Goal: Information Seeking & Learning: Compare options

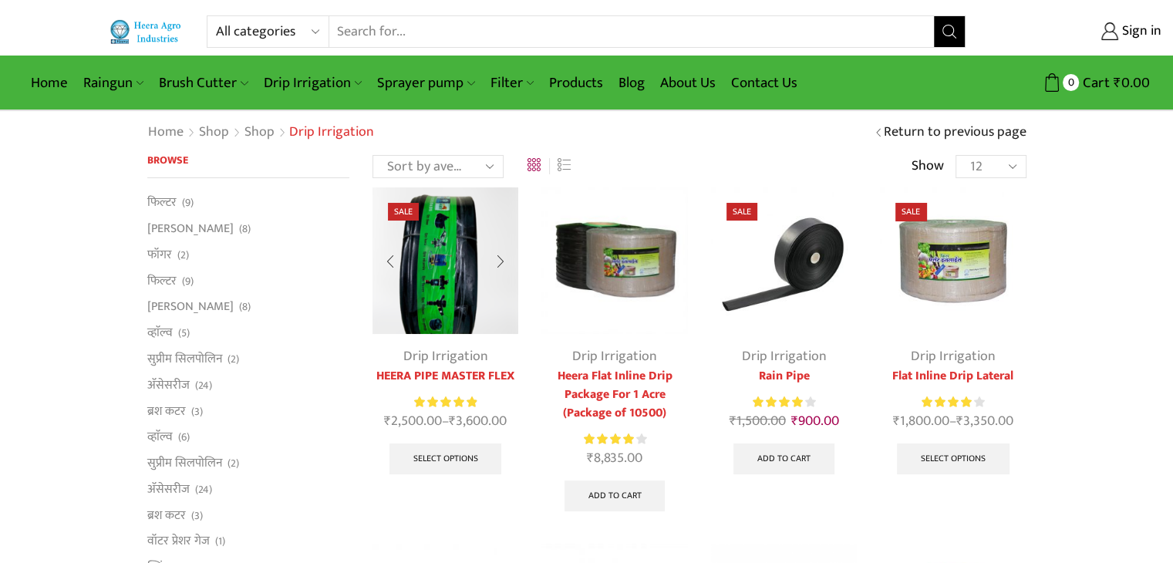
click at [471, 296] on img at bounding box center [446, 260] width 146 height 146
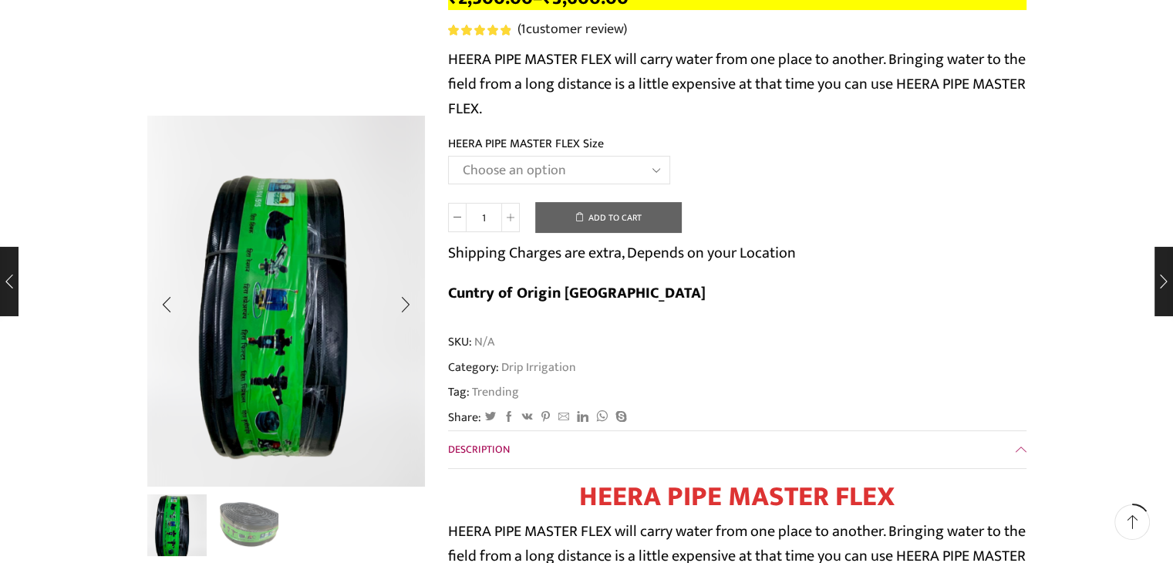
scroll to position [309, 0]
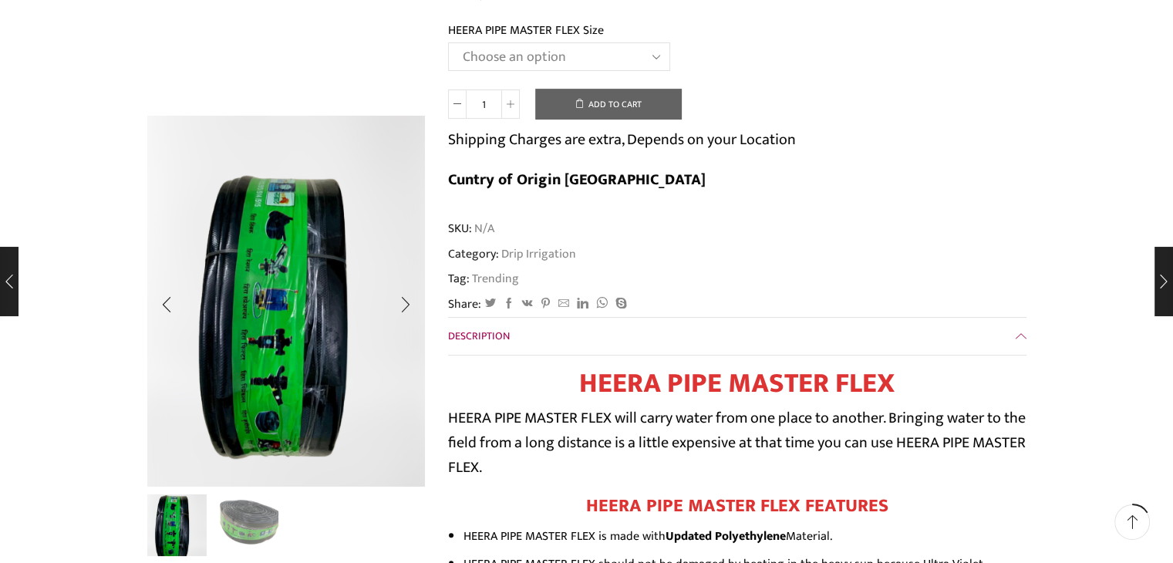
click at [269, 512] on img "2 / 2" at bounding box center [246, 524] width 64 height 64
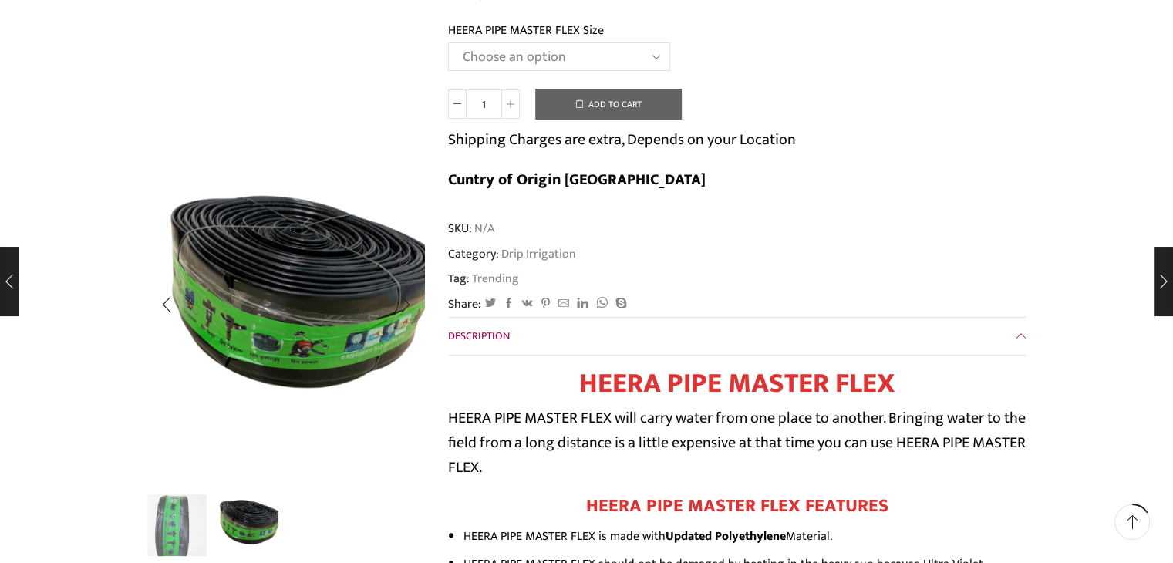
click at [180, 534] on img "1 / 2" at bounding box center [175, 524] width 64 height 64
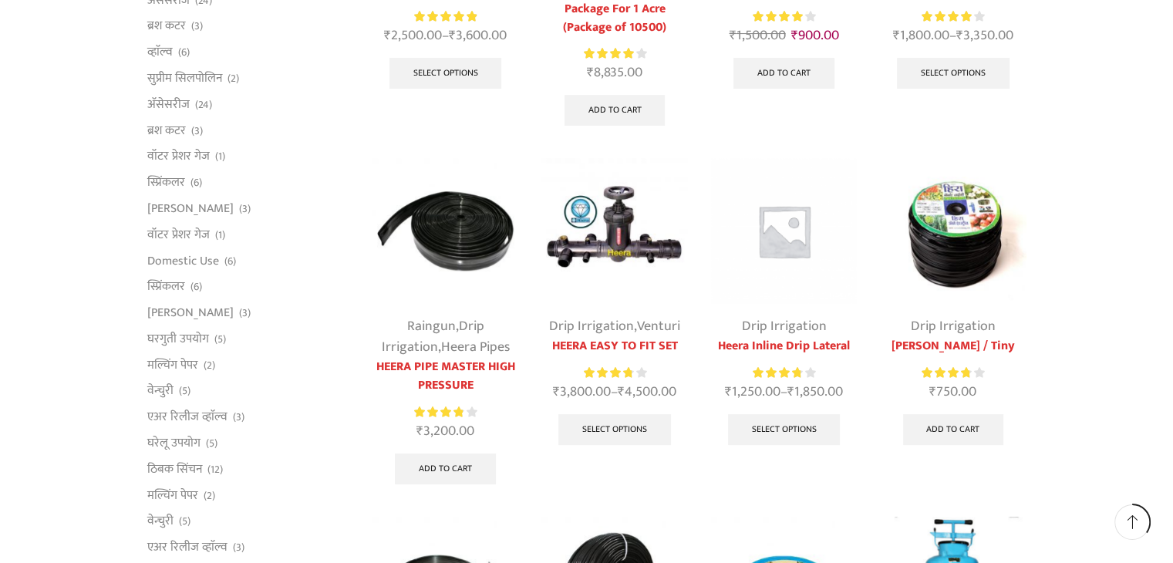
scroll to position [617, 0]
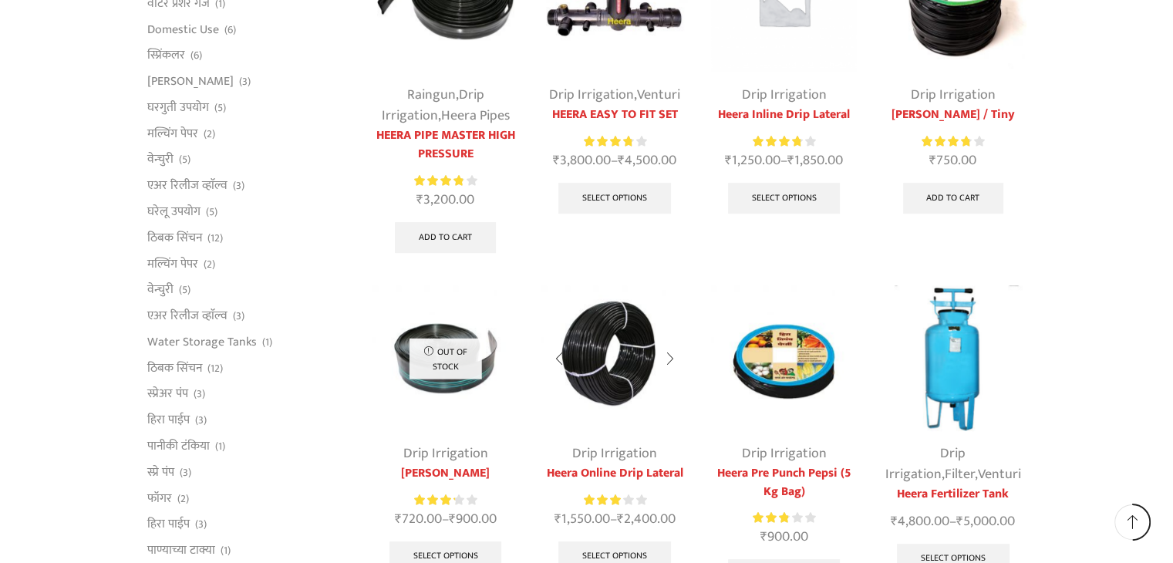
click at [607, 355] on img at bounding box center [614, 358] width 146 height 146
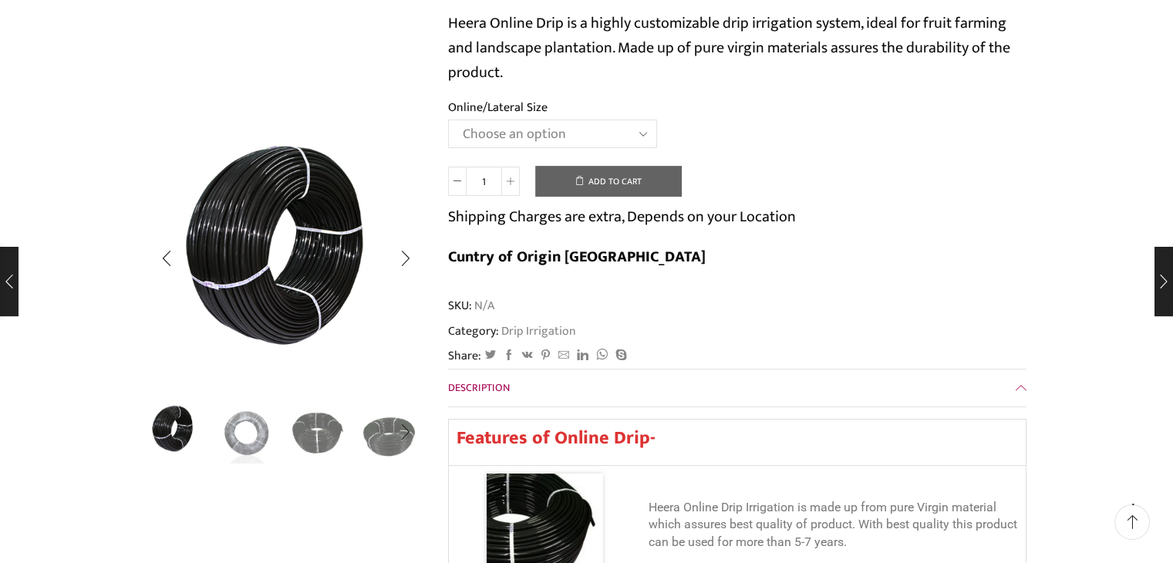
scroll to position [231, 0]
click at [321, 442] on img "3 / 5" at bounding box center [318, 431] width 64 height 64
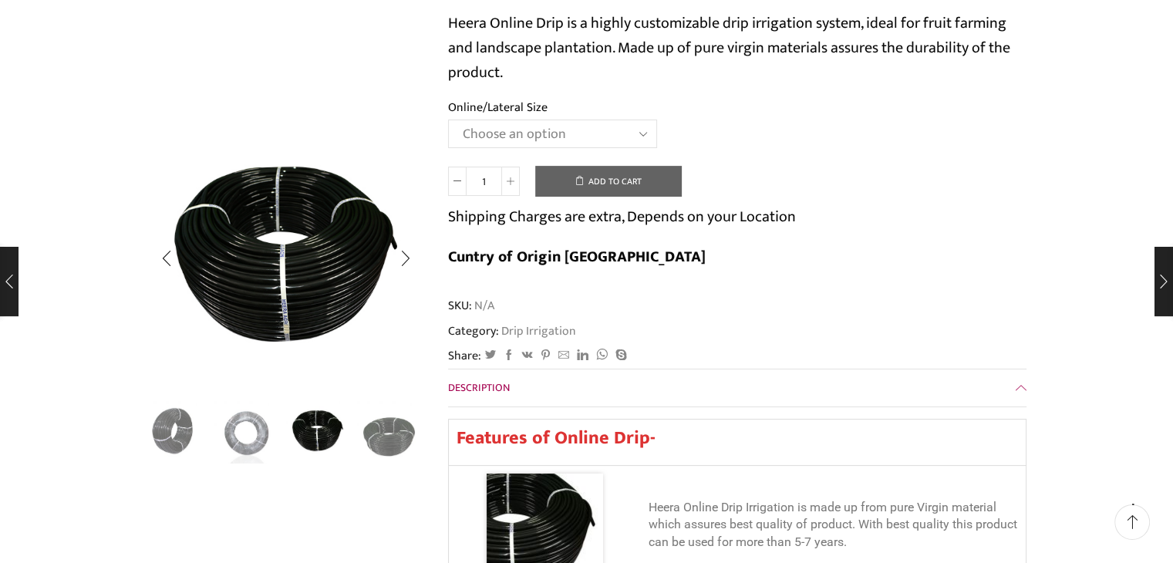
click at [388, 428] on div "Next slide" at bounding box center [405, 432] width 39 height 39
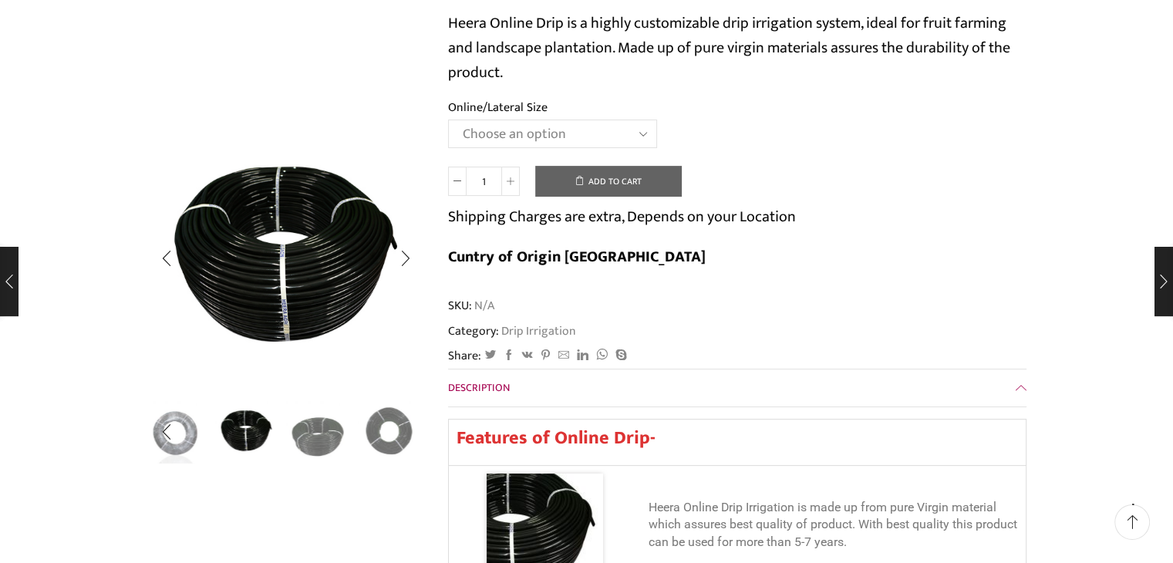
click at [369, 429] on img "5 / 5" at bounding box center [389, 431] width 64 height 64
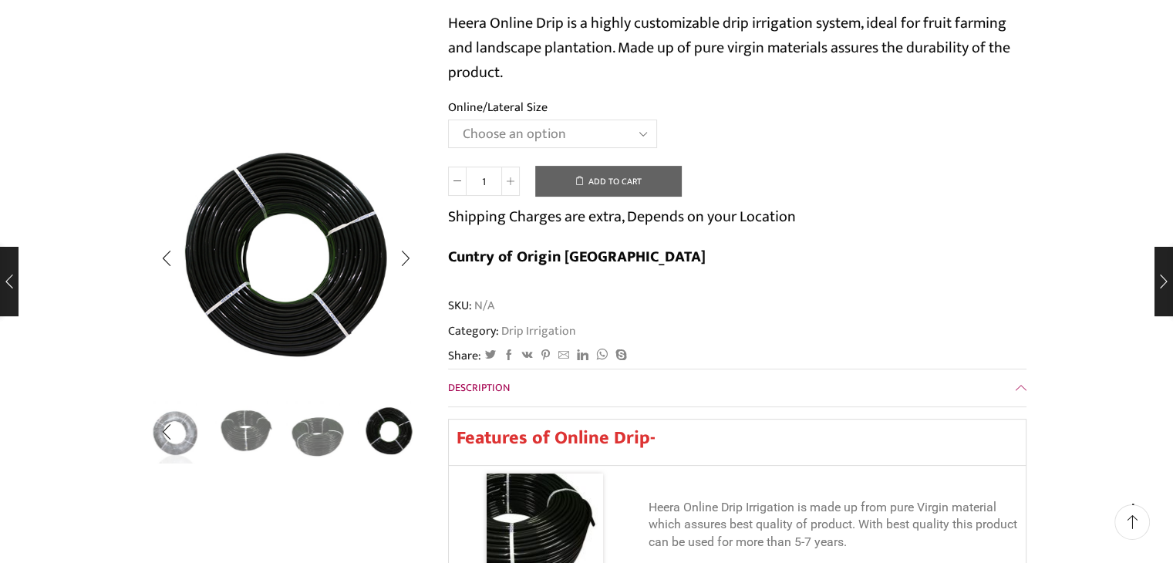
click at [224, 445] on img "3 / 5" at bounding box center [246, 431] width 64 height 64
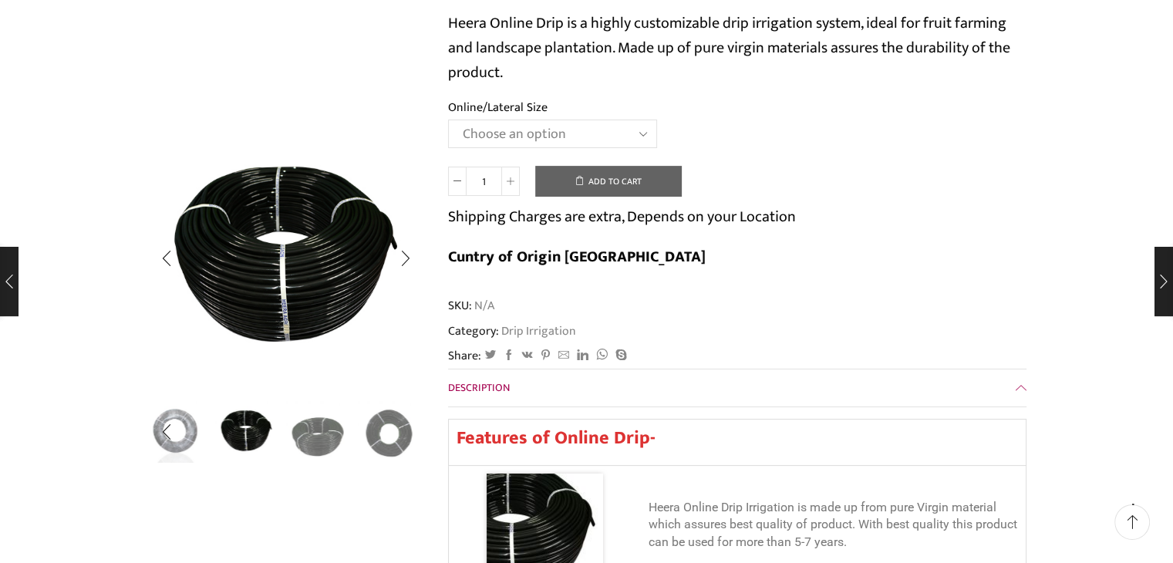
click at [188, 430] on img "2 / 5" at bounding box center [175, 431] width 64 height 64
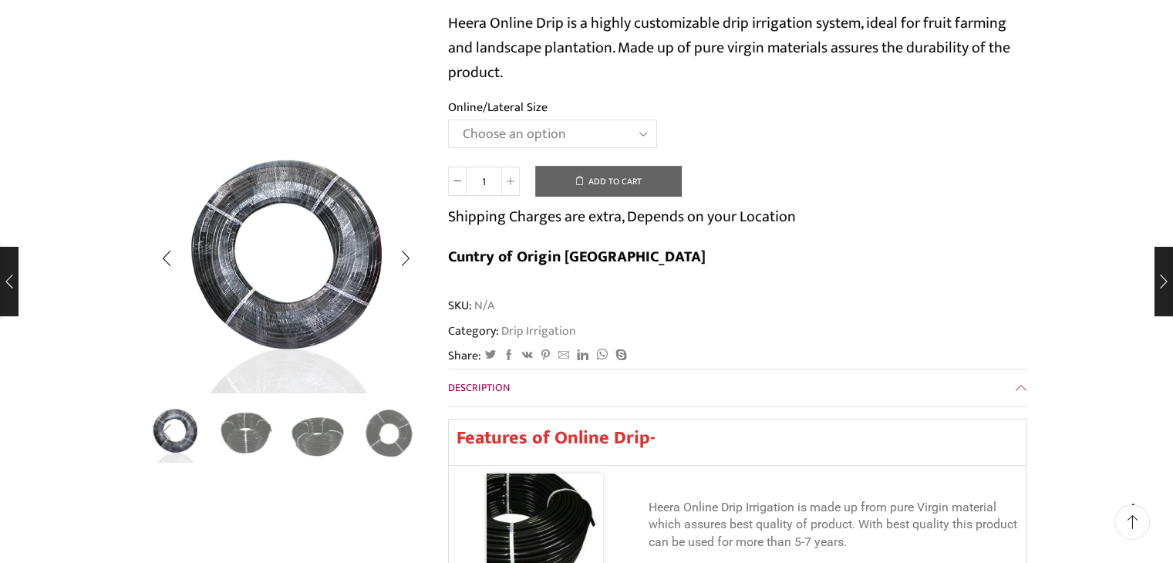
click at [173, 428] on div "Previous slide" at bounding box center [166, 432] width 39 height 39
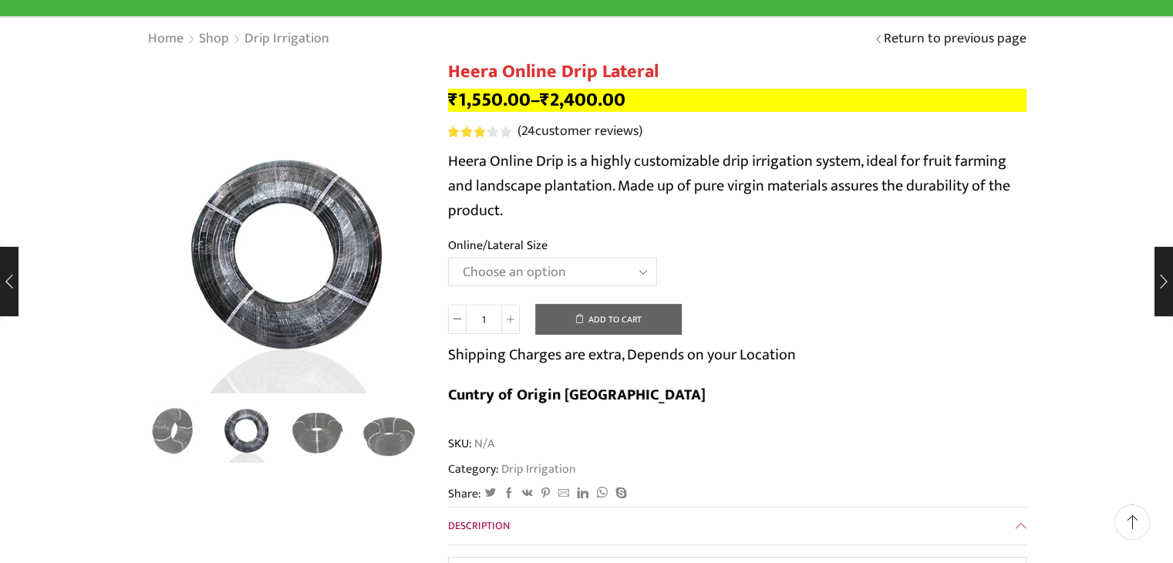
scroll to position [0, 0]
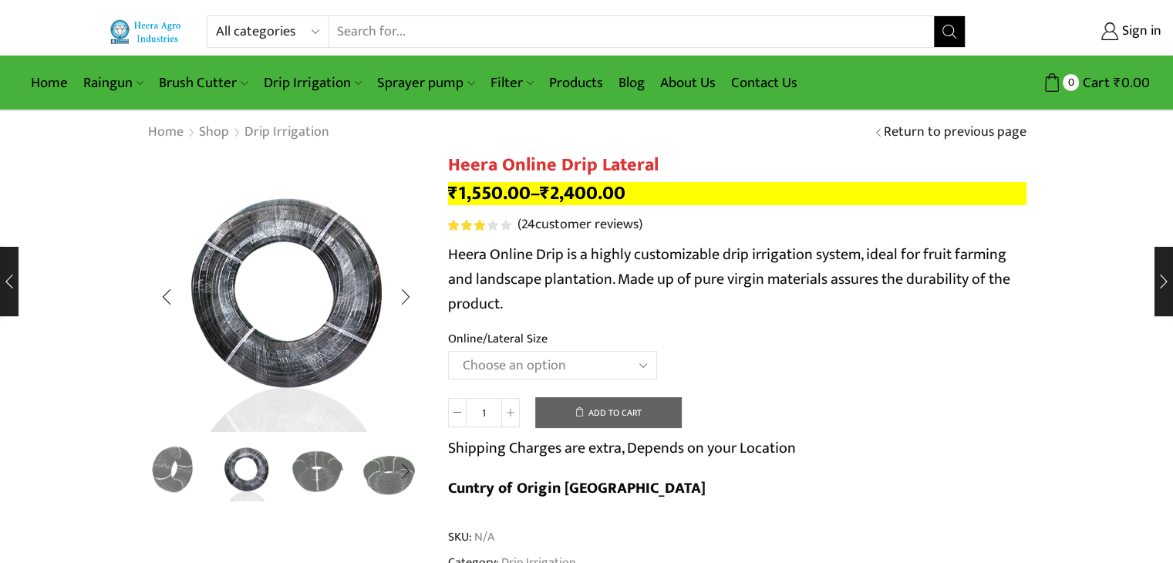
click at [185, 433] on div at bounding box center [286, 296] width 278 height 285
click at [183, 458] on img "1 / 5" at bounding box center [175, 469] width 64 height 64
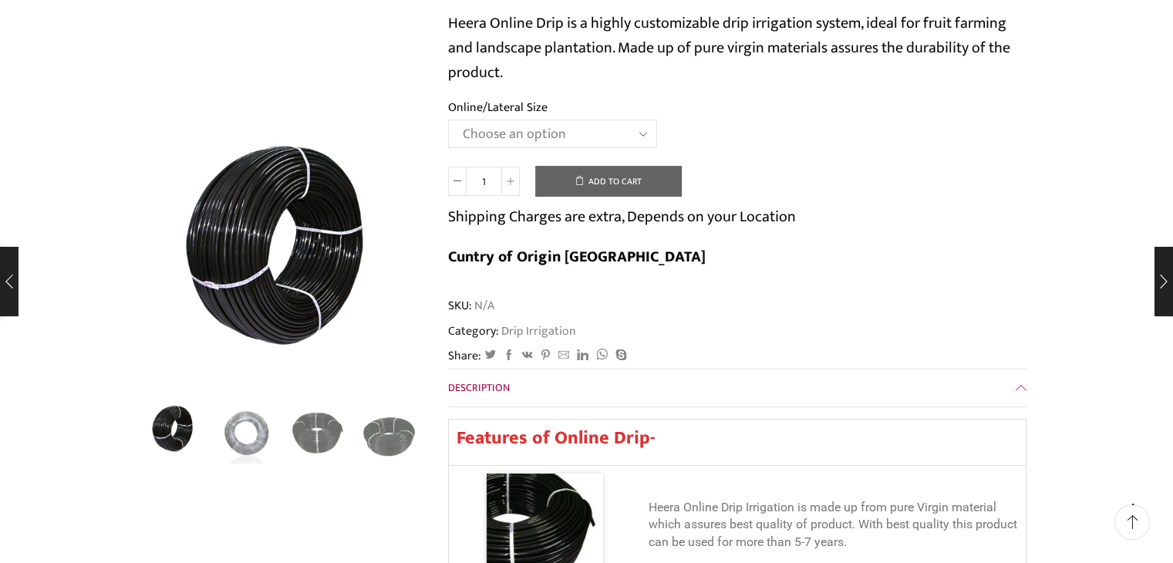
scroll to position [533, 0]
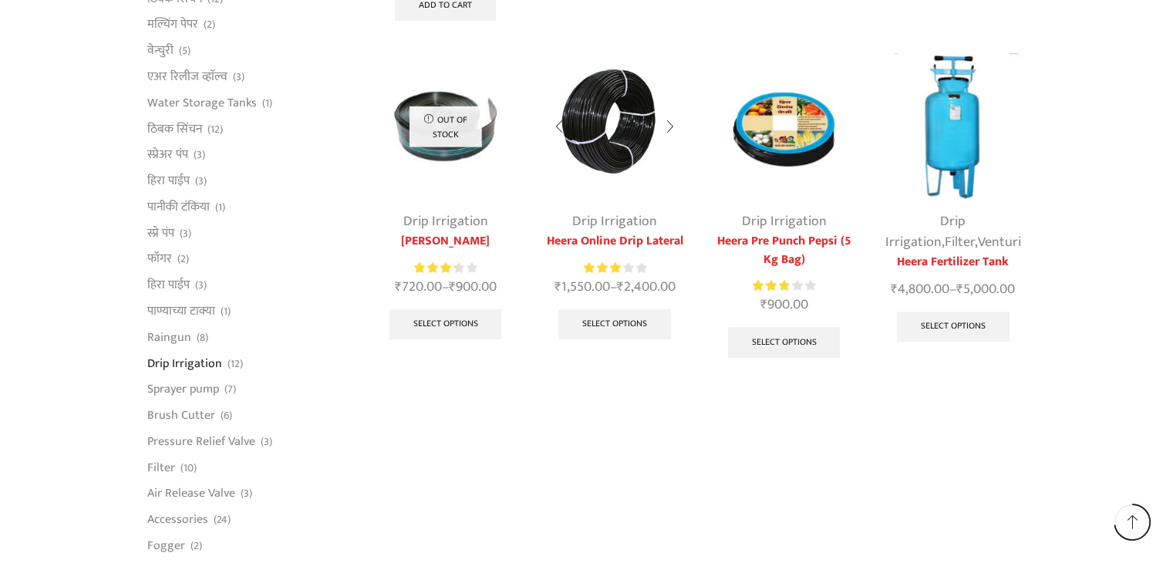
scroll to position [848, 0]
click at [617, 150] on img at bounding box center [614, 127] width 146 height 146
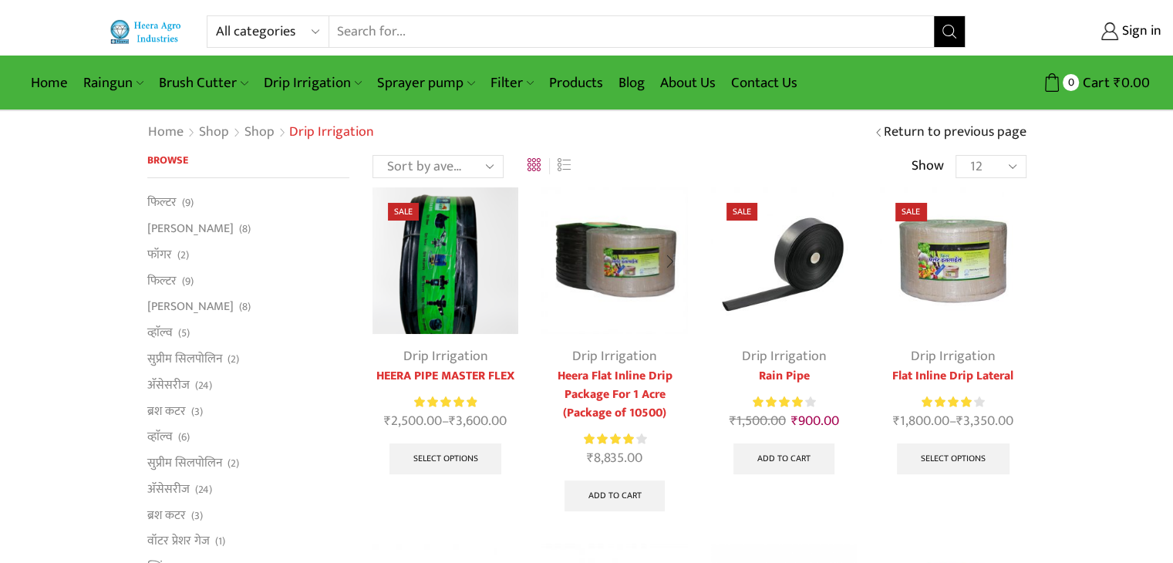
click at [624, 279] on img at bounding box center [614, 260] width 146 height 146
click at [595, 328] on img at bounding box center [614, 260] width 146 height 146
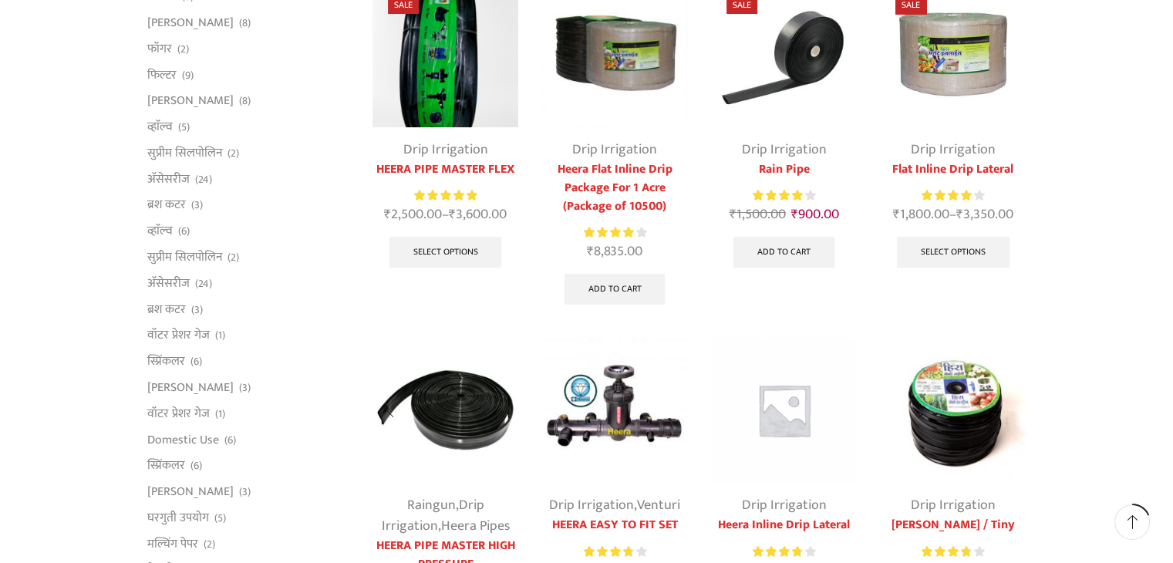
scroll to position [231, 0]
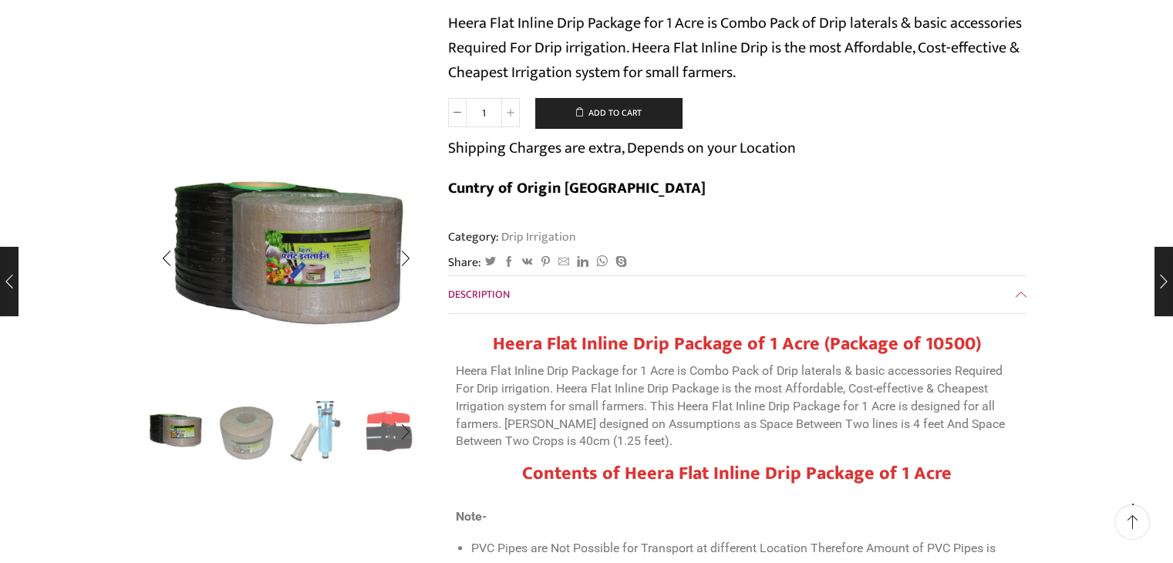
scroll to position [231, 0]
click at [330, 420] on img "3 / 10" at bounding box center [318, 431] width 64 height 64
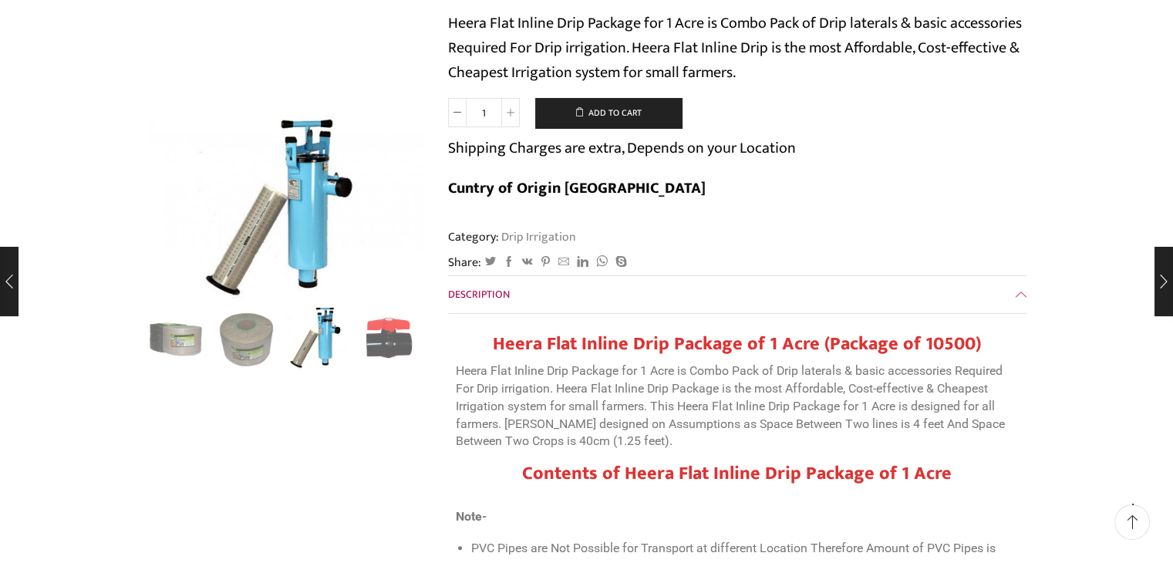
click at [386, 351] on div at bounding box center [286, 339] width 278 height 62
click at [255, 340] on img "2 / 10" at bounding box center [246, 337] width 64 height 64
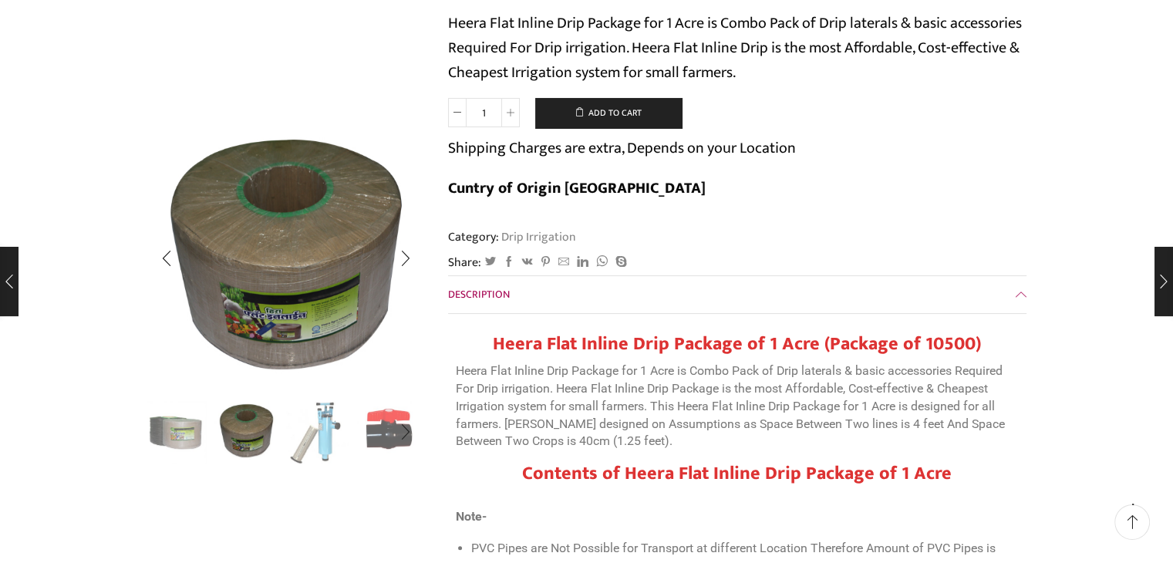
click at [376, 439] on img "4 / 10" at bounding box center [389, 431] width 64 height 64
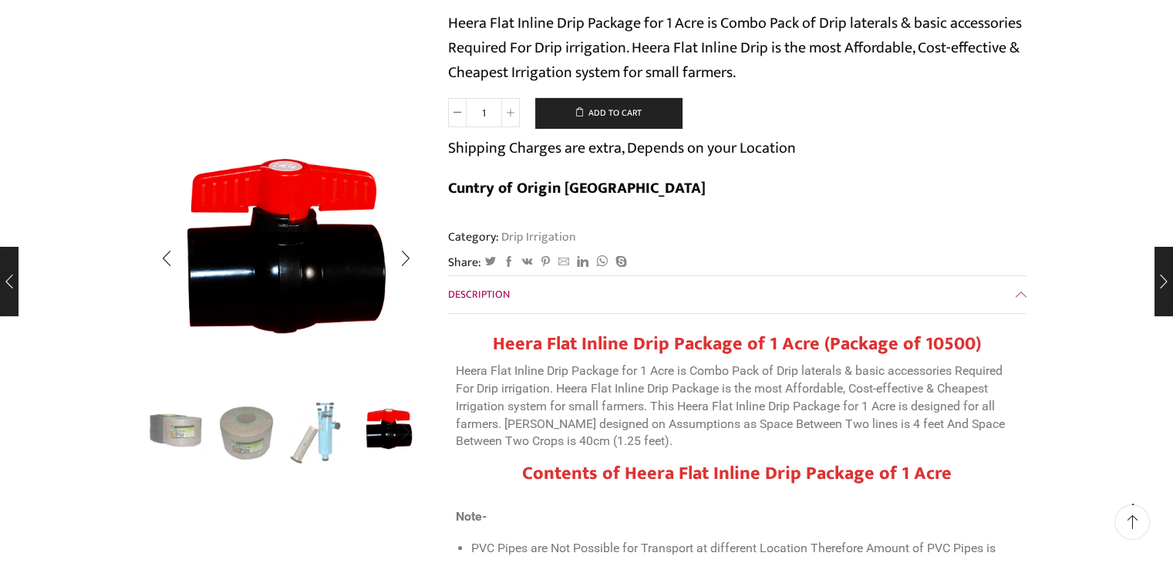
click at [178, 430] on img "1 / 10" at bounding box center [175, 431] width 64 height 64
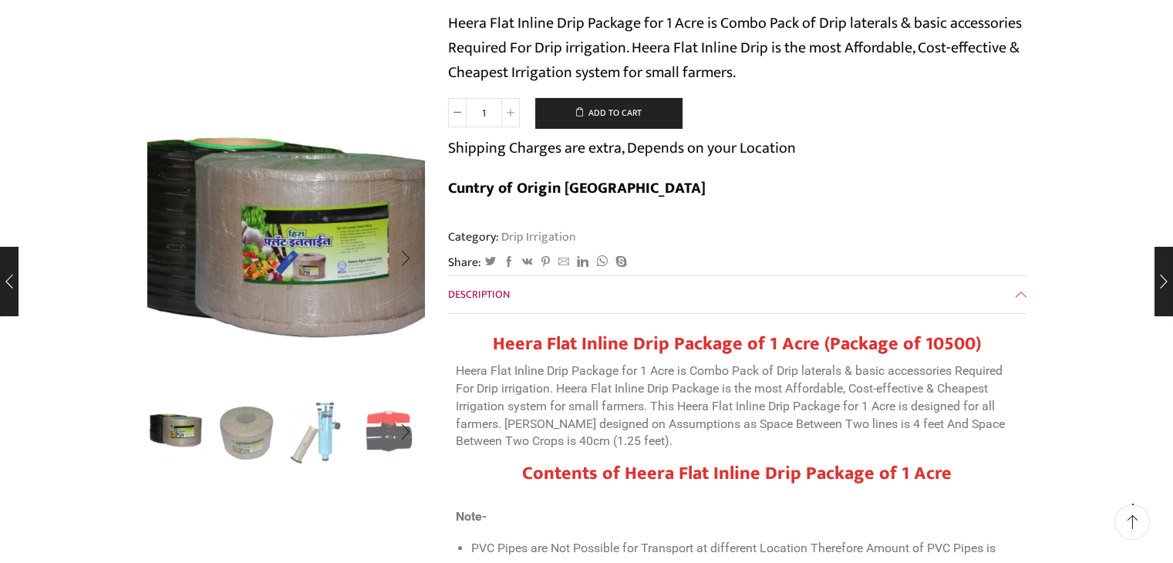
click at [326, 285] on img "1 / 10" at bounding box center [270, 240] width 389 height 389
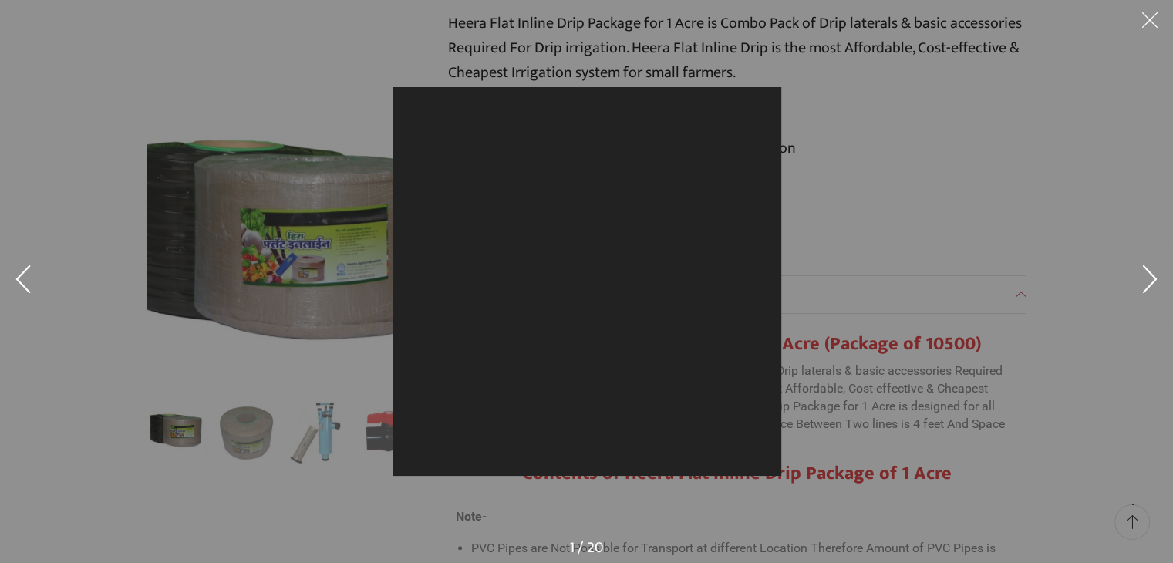
click at [326, 285] on div at bounding box center [586, 281] width 1173 height 563
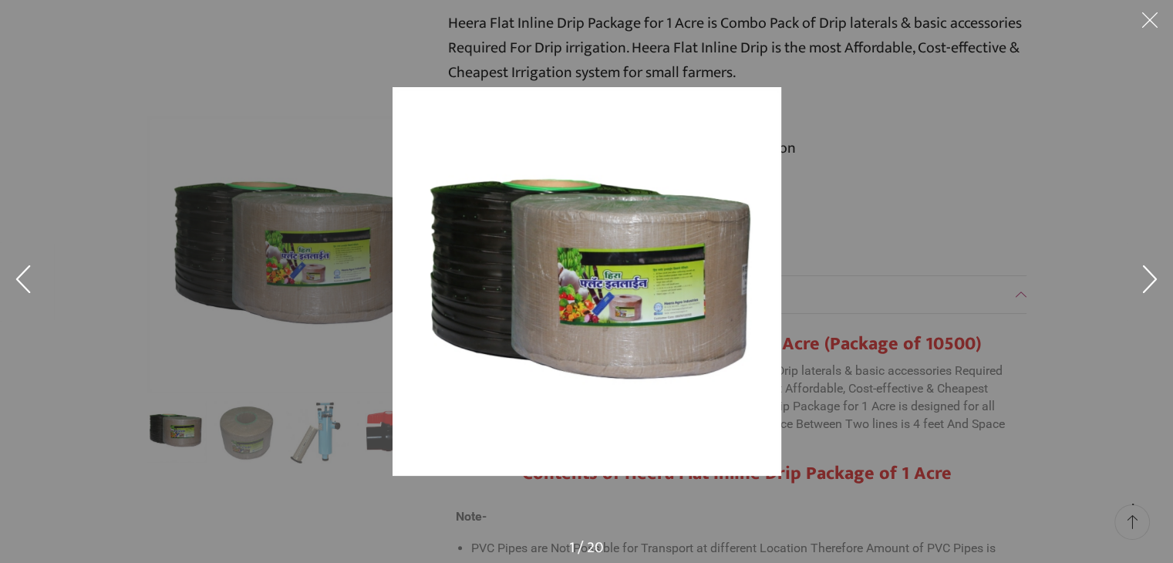
click at [555, 310] on img at bounding box center [587, 281] width 389 height 389
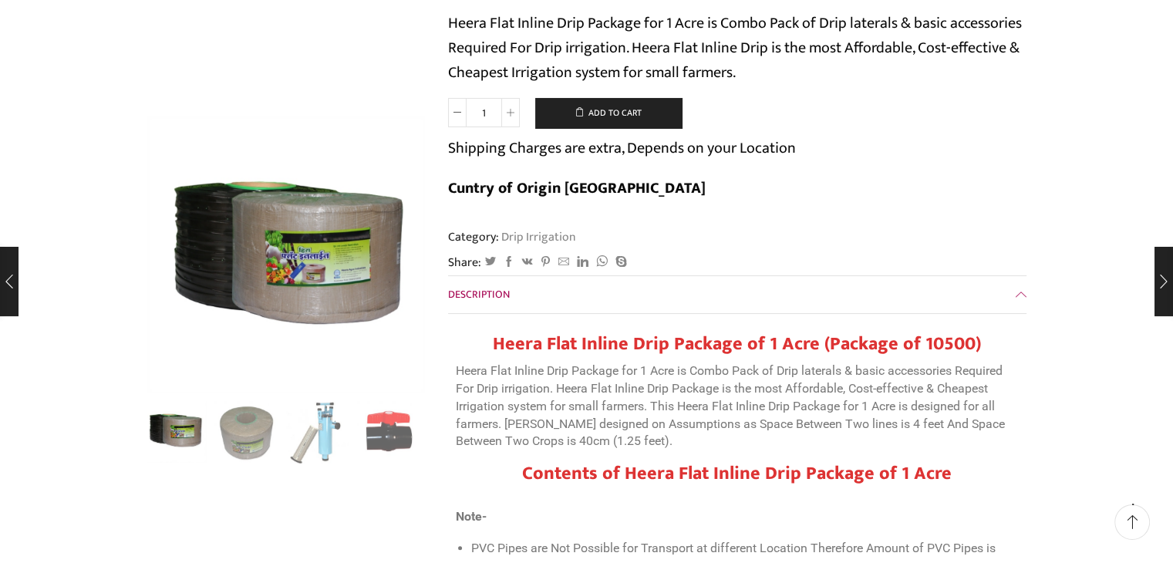
click at [555, 310] on img at bounding box center [587, 281] width 389 height 389
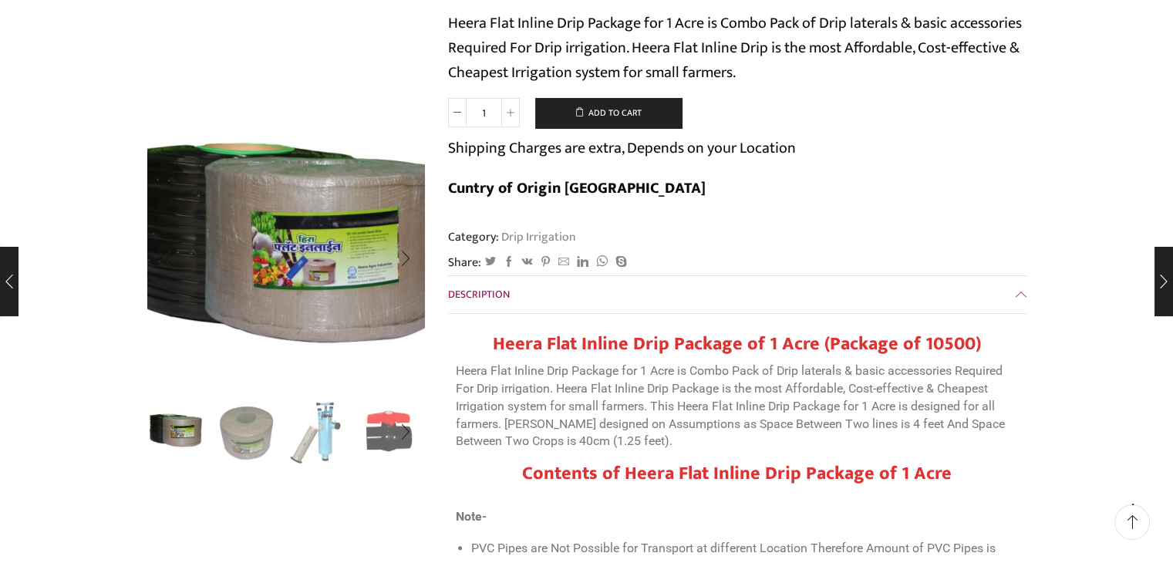
click at [299, 278] on img "1 / 10" at bounding box center [280, 245] width 389 height 389
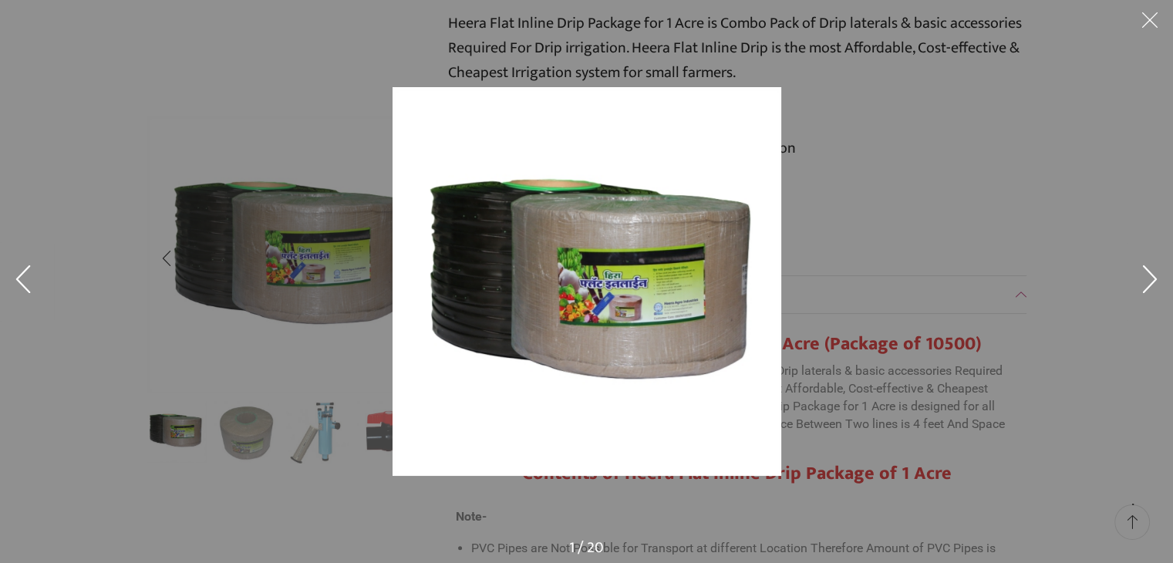
click at [299, 278] on div at bounding box center [586, 281] width 1173 height 563
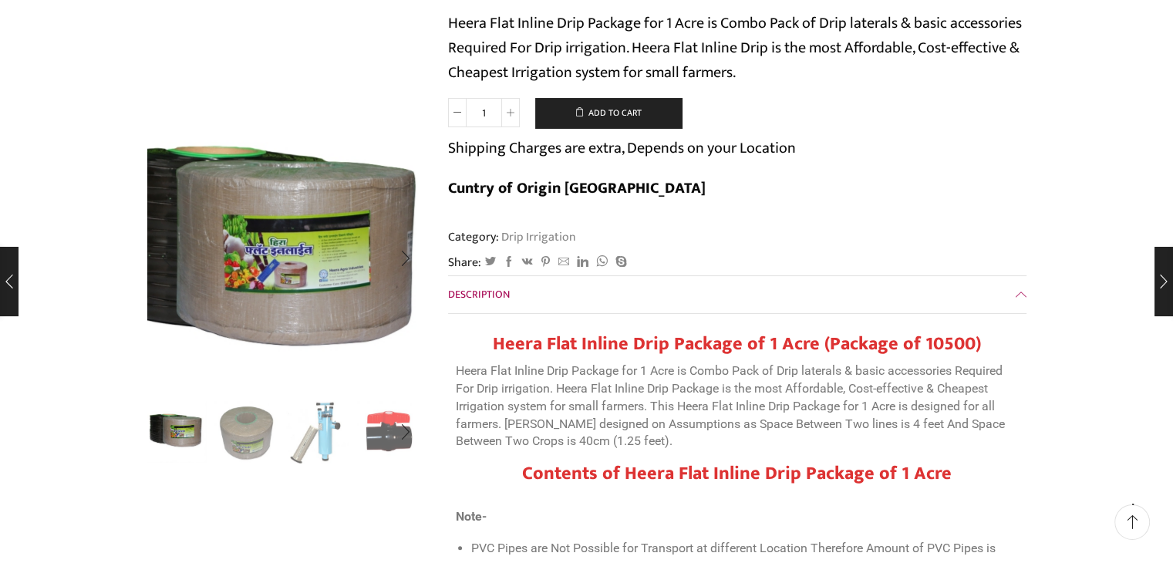
click at [369, 269] on img "1 / 10" at bounding box center [252, 248] width 389 height 389
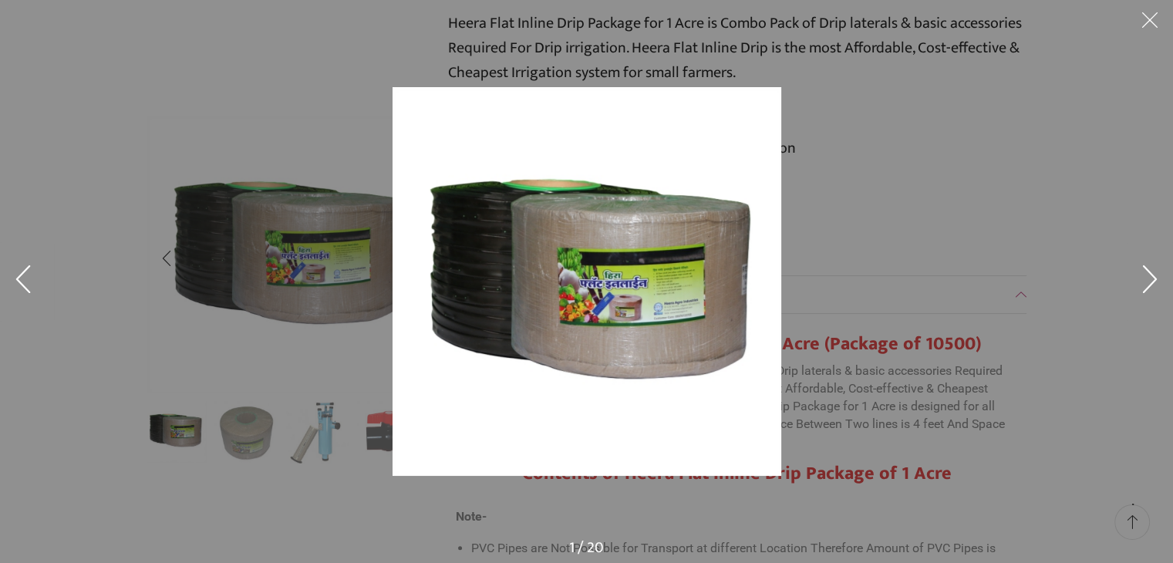
click at [369, 269] on div at bounding box center [586, 281] width 1173 height 563
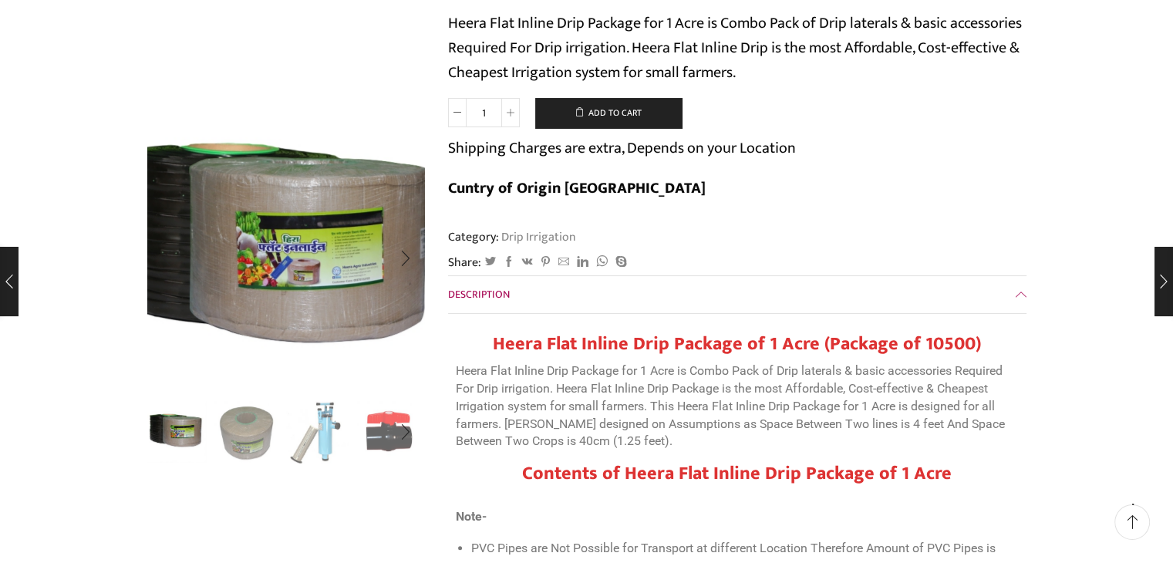
click at [336, 278] on img "1 / 10" at bounding box center [265, 245] width 389 height 389
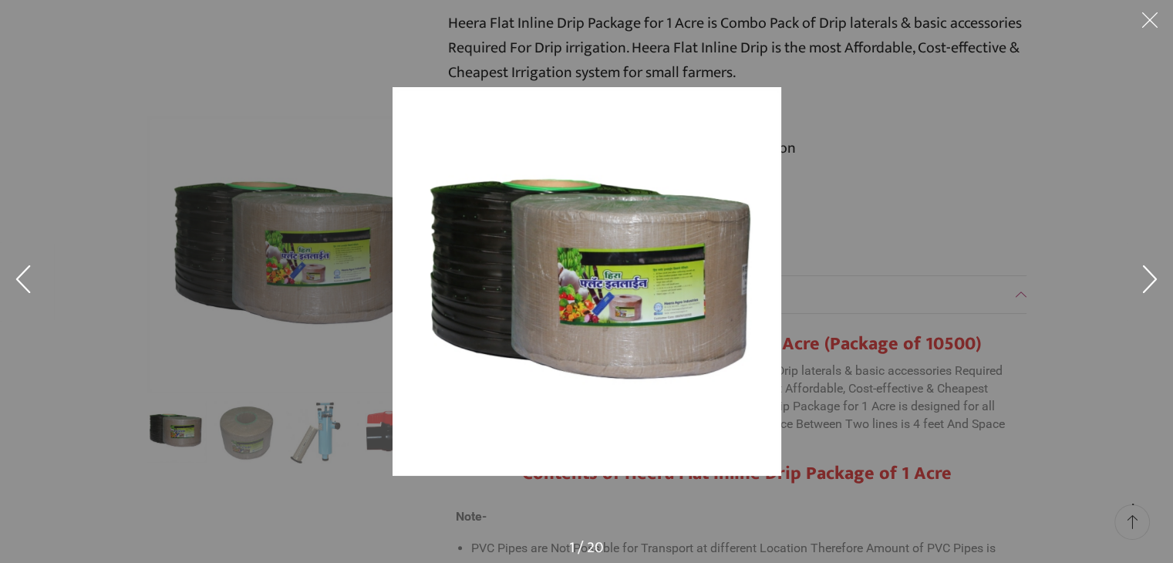
click at [336, 278] on div at bounding box center [586, 281] width 1173 height 563
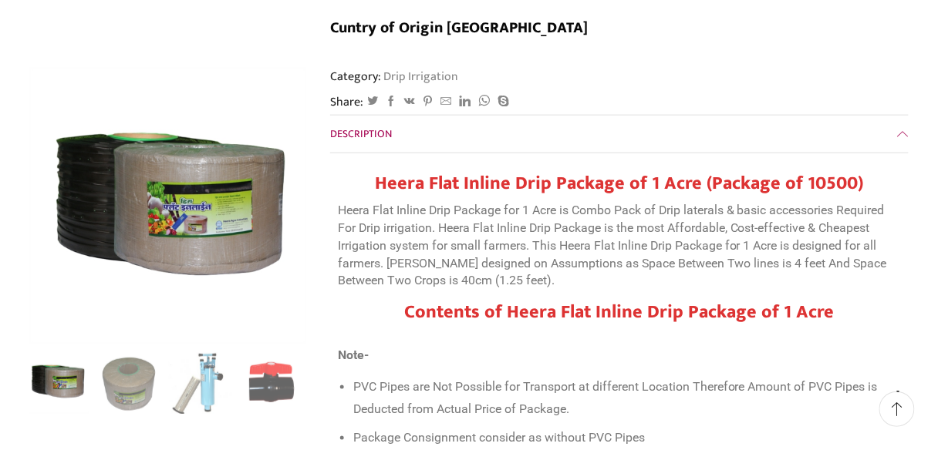
scroll to position [477, 0]
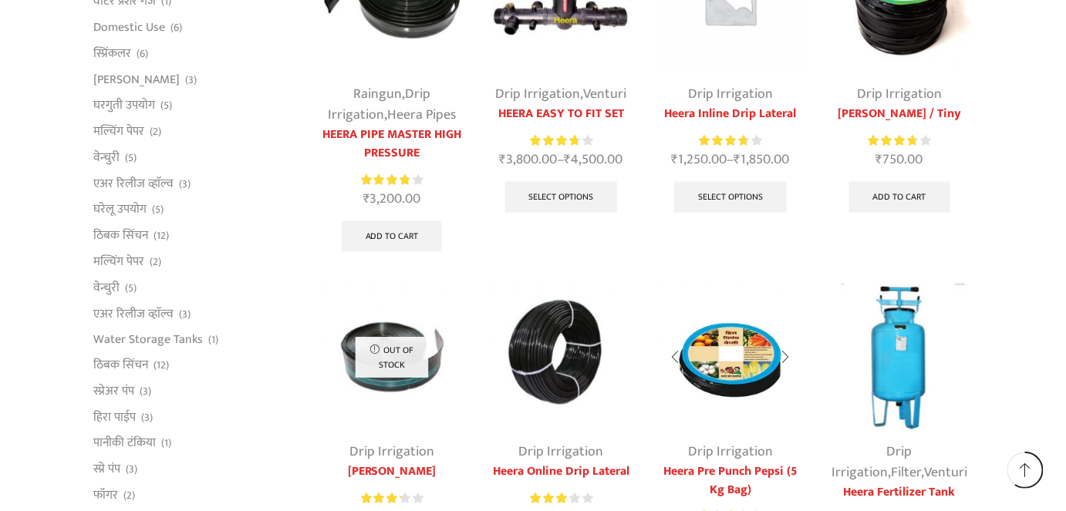
scroll to position [771, 0]
